Goal: Navigation & Orientation: Understand site structure

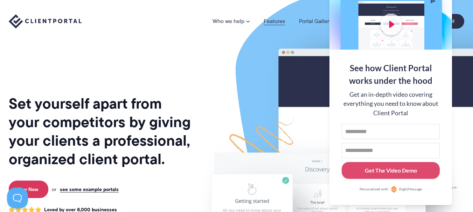
click at [274, 20] on link "Features" at bounding box center [273, 22] width 21 height 6
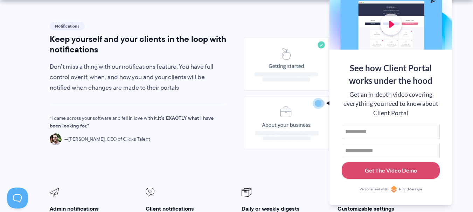
scroll to position [525, 0]
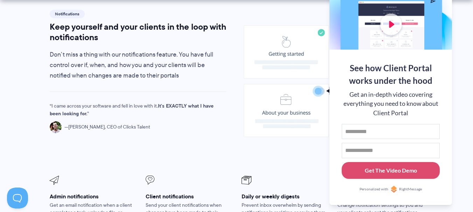
click at [274, 135] on icon at bounding box center [331, 81] width 184 height 146
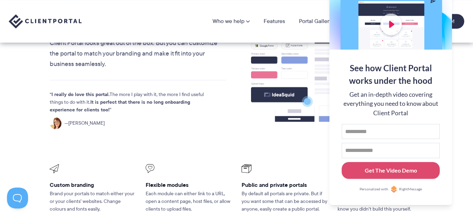
scroll to position [210, 0]
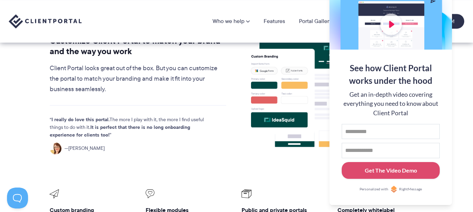
click at [447, 90] on div "See how Client Portal works under the hood Get an in-depth video covering every…" at bounding box center [390, 128] width 122 height 156
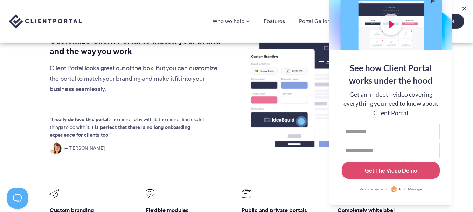
click at [463, 144] on section "Customization Customize Client Portal to match your brand and the way you work …" at bounding box center [236, 149] width 473 height 301
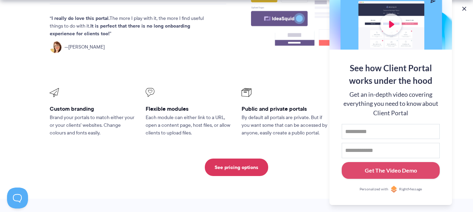
scroll to position [315, 0]
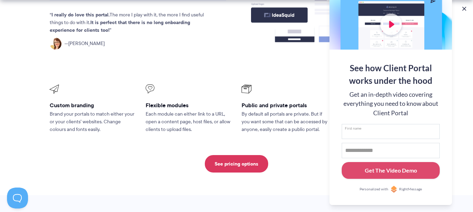
click at [394, 132] on input "First name" at bounding box center [390, 131] width 98 height 15
click at [391, 147] on input "Email address" at bounding box center [390, 150] width 98 height 15
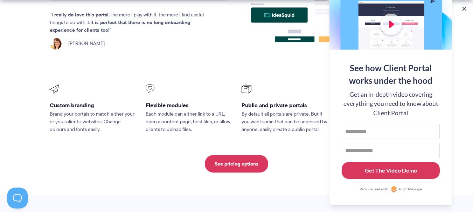
click at [361, 166] on button "Get The Video Demo" at bounding box center [390, 170] width 98 height 17
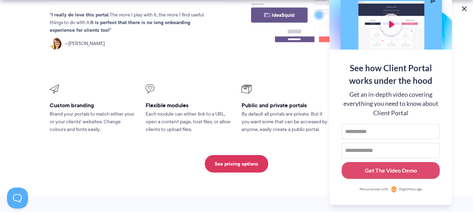
click at [466, 8] on button at bounding box center [464, 9] width 8 height 8
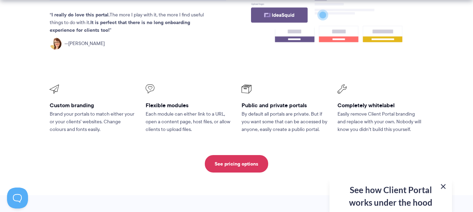
click at [442, 185] on button at bounding box center [443, 187] width 8 height 8
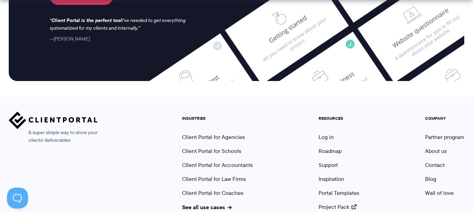
scroll to position [1951, 0]
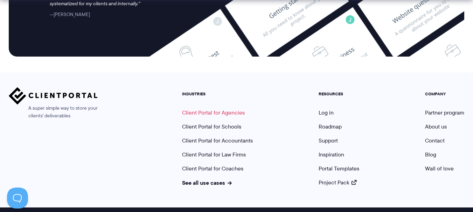
click at [203, 109] on link "Client Portal for Agencies" at bounding box center [213, 113] width 63 height 8
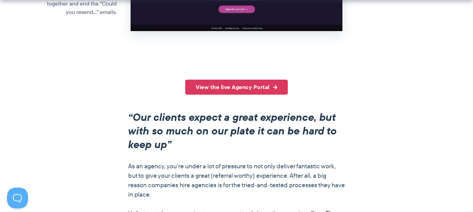
scroll to position [490, 0]
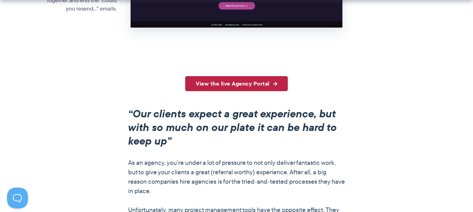
click at [232, 84] on link "View the live Agency Portal" at bounding box center [236, 83] width 102 height 15
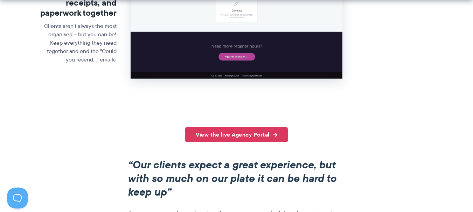
scroll to position [455, 0]
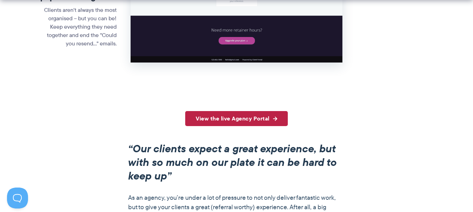
click at [238, 118] on link "View the live Agency Portal" at bounding box center [236, 118] width 102 height 15
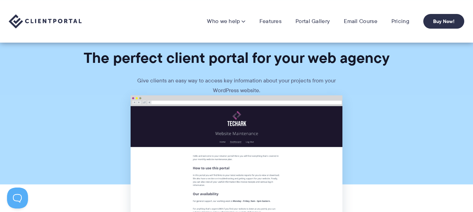
scroll to position [0, 0]
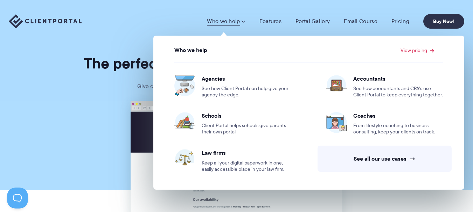
click at [243, 20] on span at bounding box center [243, 21] width 4 height 7
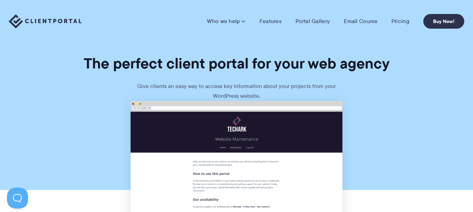
click at [243, 20] on span at bounding box center [243, 21] width 4 height 7
click at [319, 21] on link "Portal Gallery" at bounding box center [312, 21] width 34 height 7
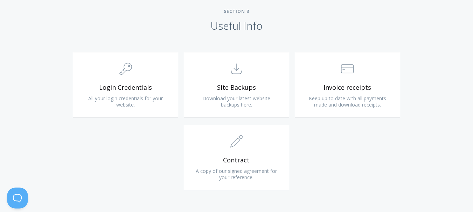
scroll to position [665, 0]
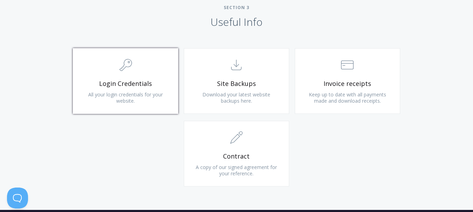
click at [140, 90] on link ".cls-1{fill:none;stroke:#000;stroke-miterlimit:10;stroke-width:2px;} 1. General…" at bounding box center [125, 81] width 105 height 66
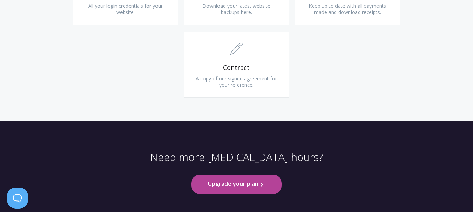
scroll to position [643, 0]
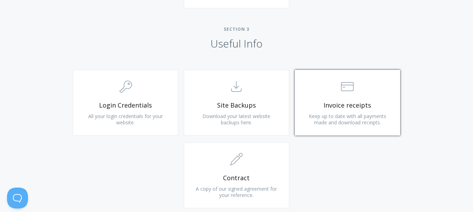
click at [352, 108] on span "Invoice receipts" at bounding box center [347, 105] width 84 height 8
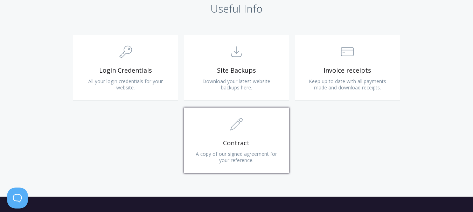
click at [241, 123] on icon ".st0{fill:none;stroke:#000000;stroke-width:2;stroke-miterlimit:10;} 1. General" at bounding box center [236, 124] width 13 height 13
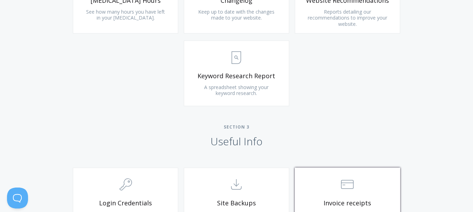
scroll to position [455, 0]
